Goal: Information Seeking & Learning: Learn about a topic

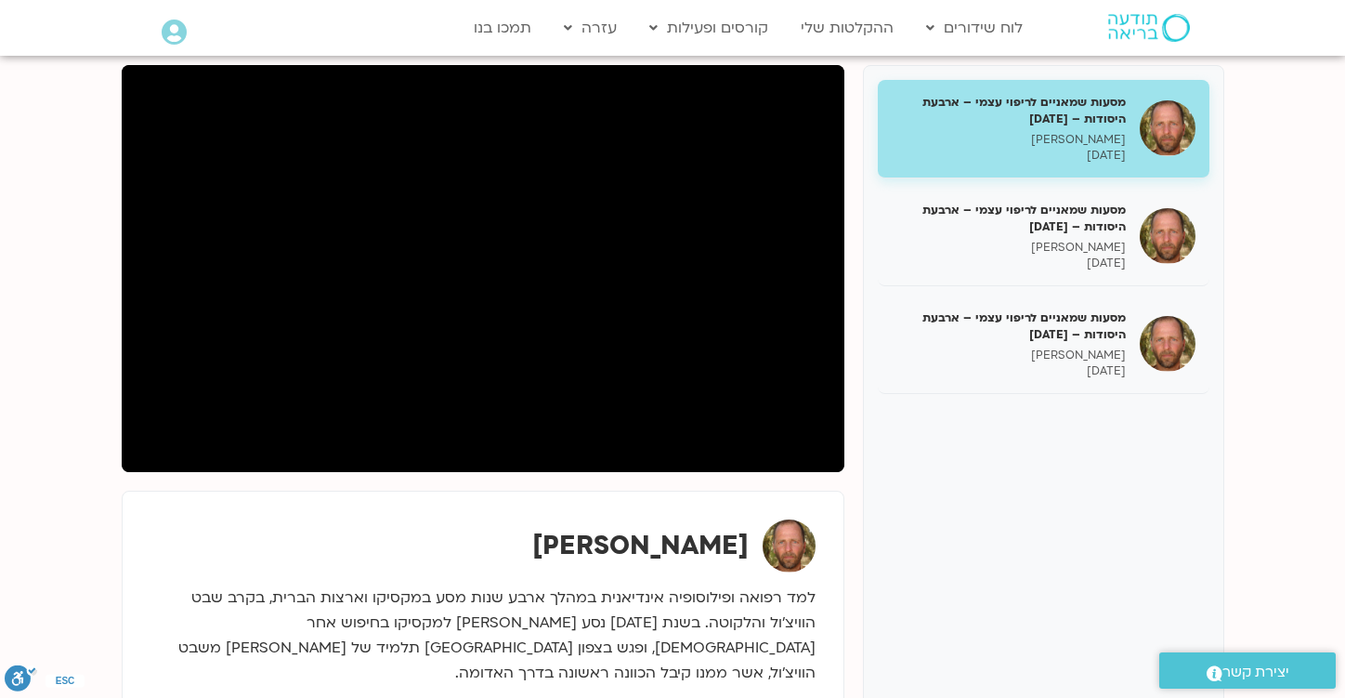
scroll to position [214, 0]
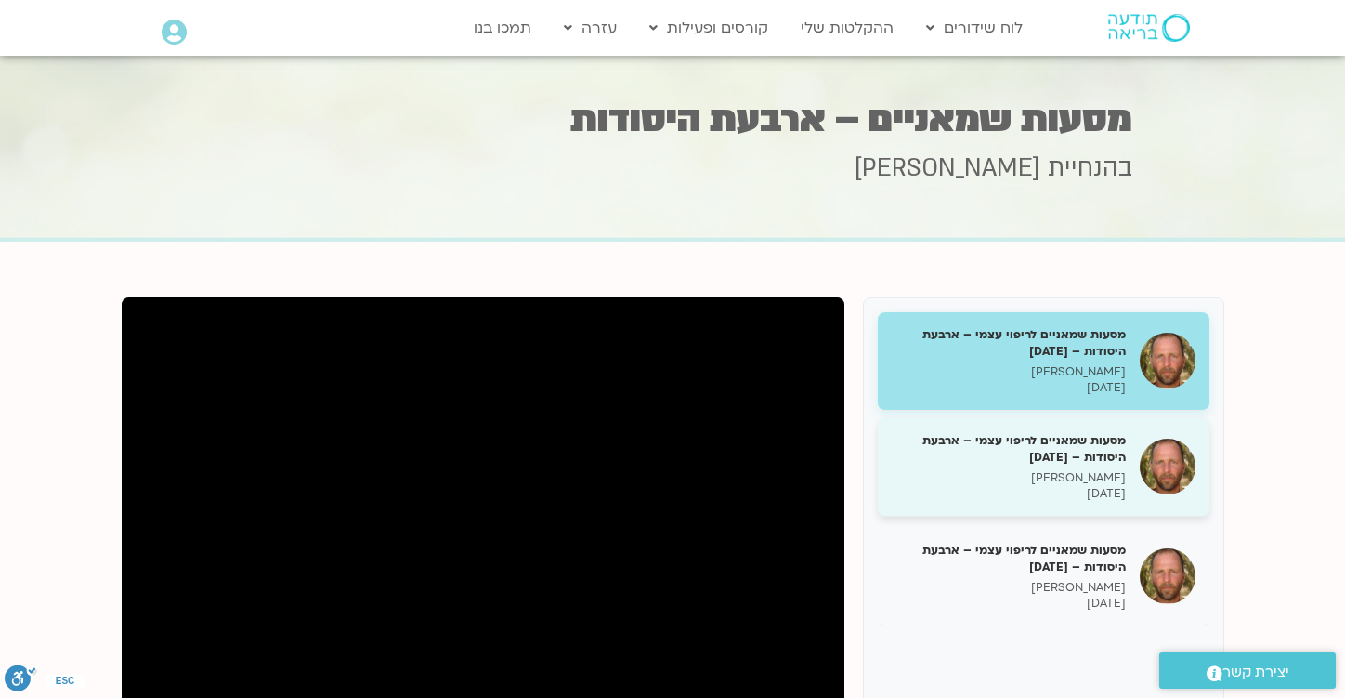
click at [1059, 468] on div "מסעות שמאניים לריפוי עצמי – ארבעת היסודות – 8.9.25 תומר פיין 08/09/2025" at bounding box center [1009, 467] width 234 height 70
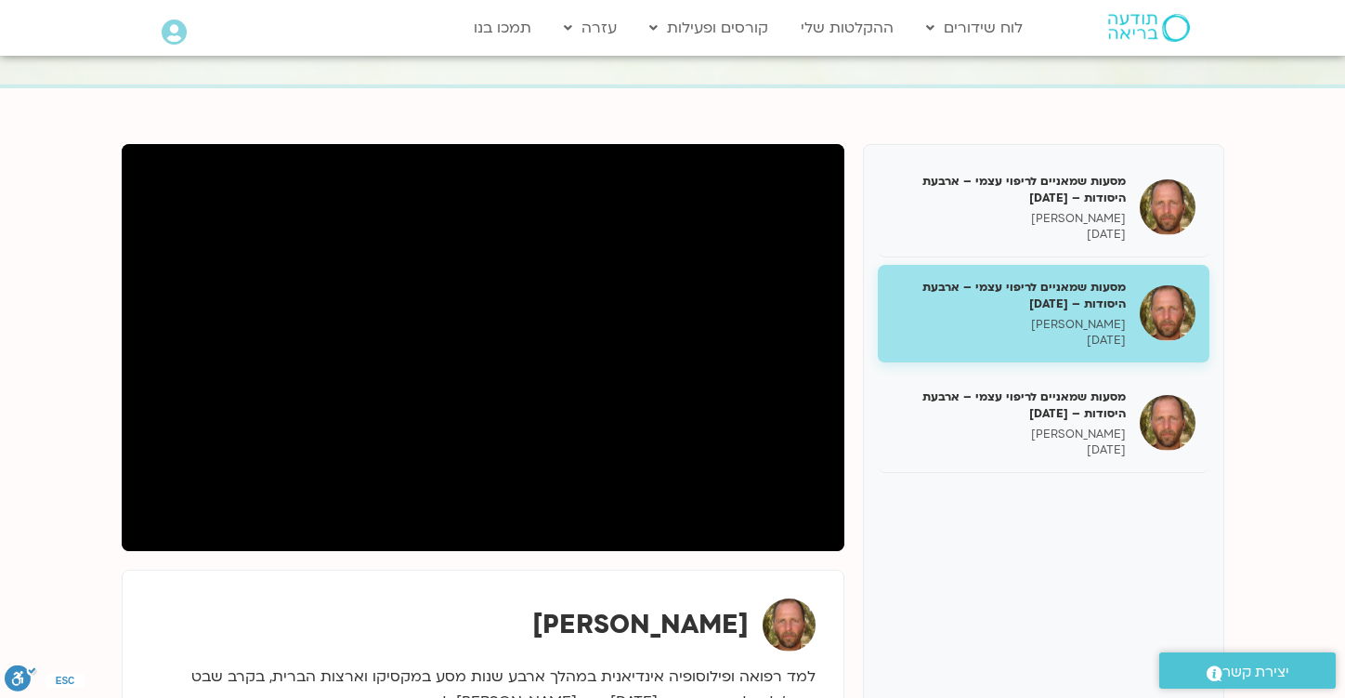
scroll to position [158, 0]
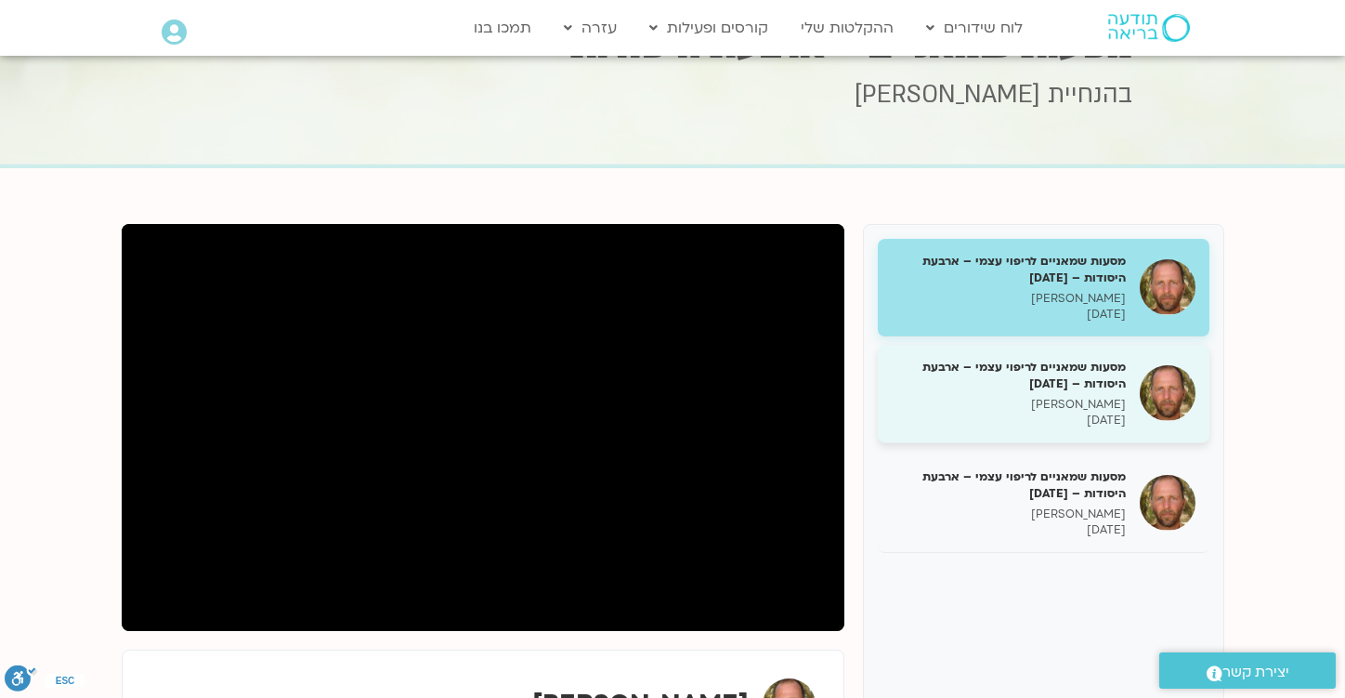
scroll to position [86, 0]
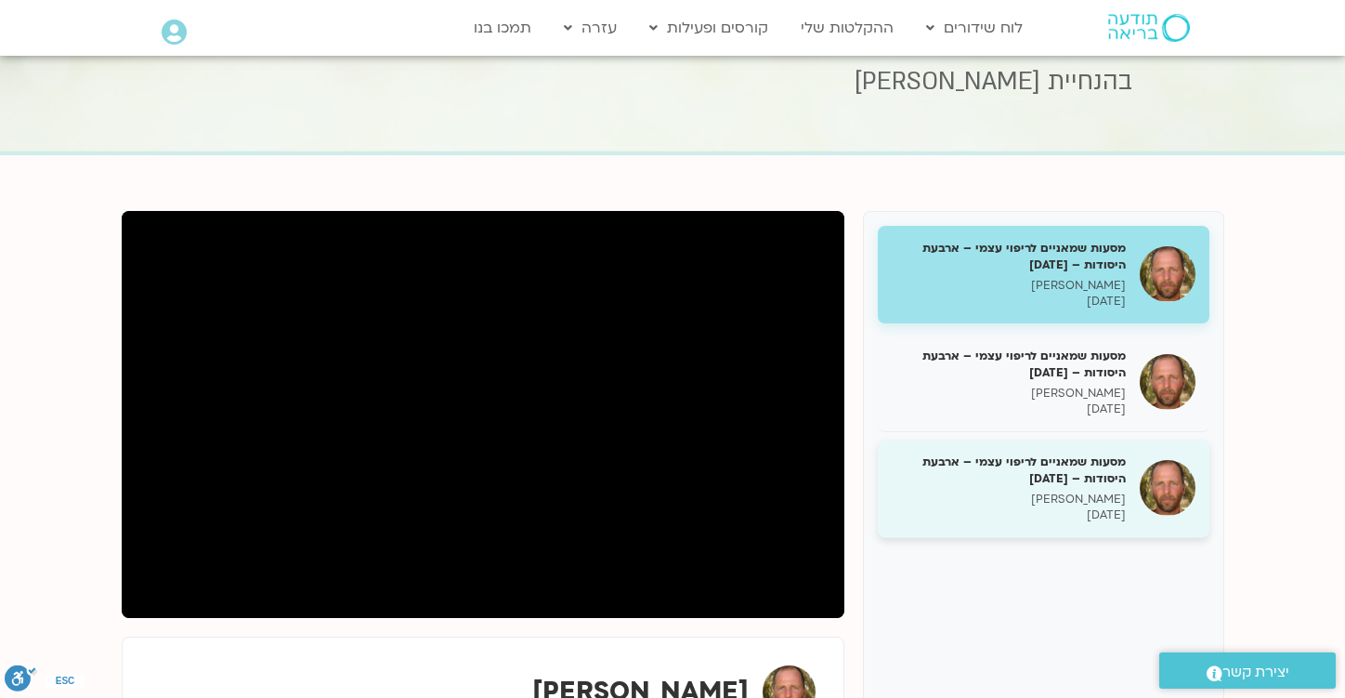
click at [1027, 478] on h5 "מסעות שמאניים לריפוי עצמי – ארבעת היסודות – [DATE]" at bounding box center [1009, 469] width 234 height 33
